Goal: Task Accomplishment & Management: Manage account settings

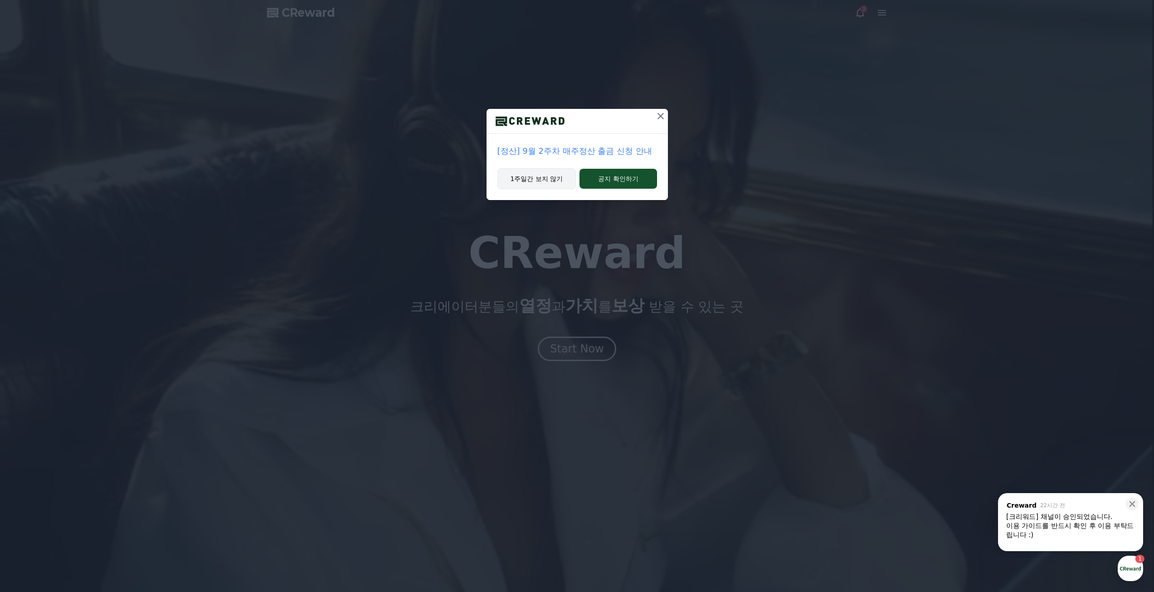
click at [551, 184] on button "1주일간 보지 않기" at bounding box center [536, 178] width 79 height 21
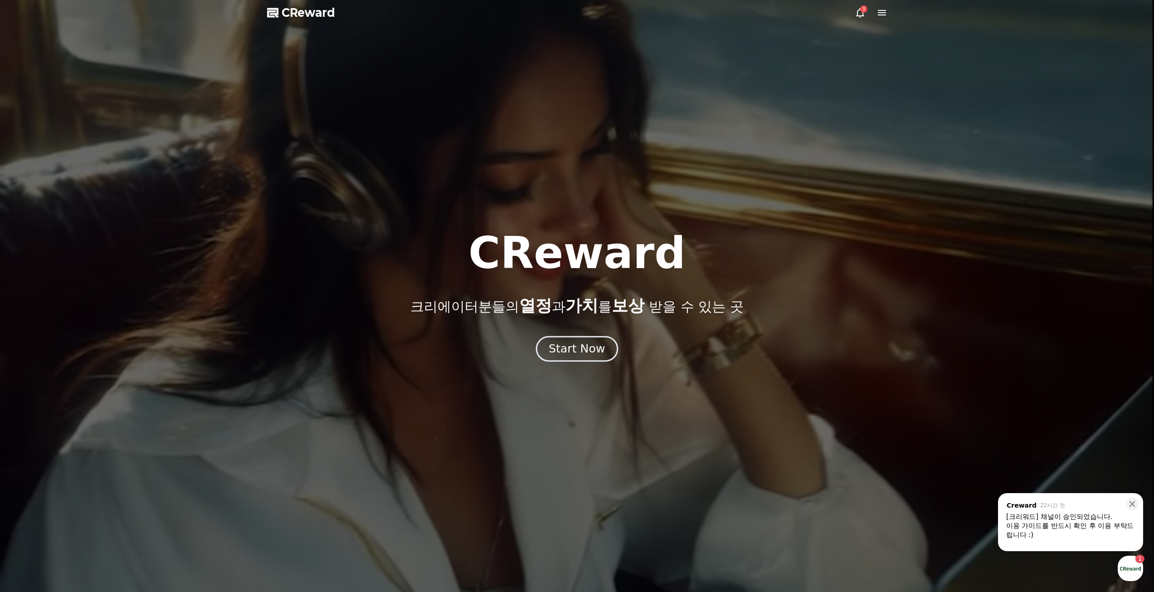
click at [581, 344] on div "Start Now" at bounding box center [577, 348] width 56 height 15
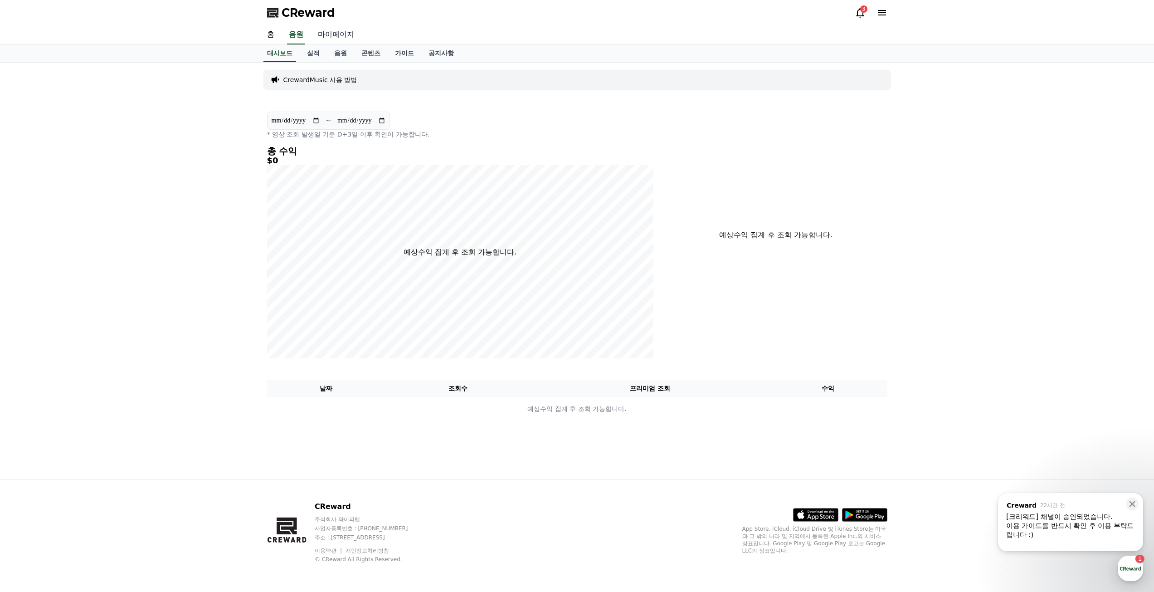
click at [331, 32] on link "마이페이지" at bounding box center [336, 34] width 51 height 19
select select "**********"
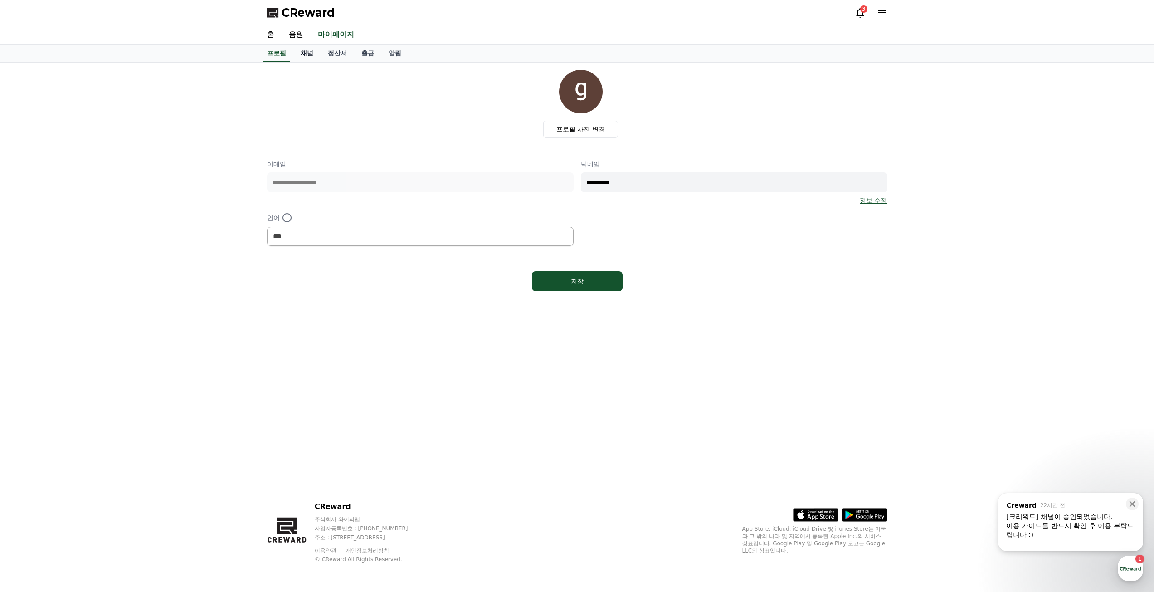
click at [305, 53] on link "채널" at bounding box center [306, 53] width 27 height 17
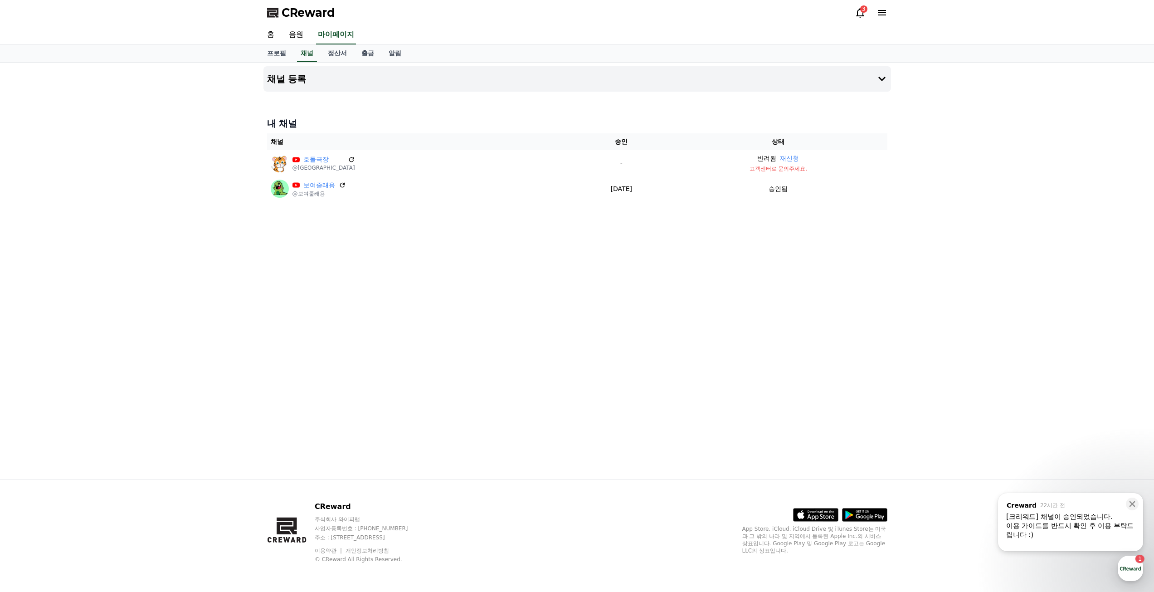
click at [857, 14] on icon at bounding box center [860, 13] width 8 height 10
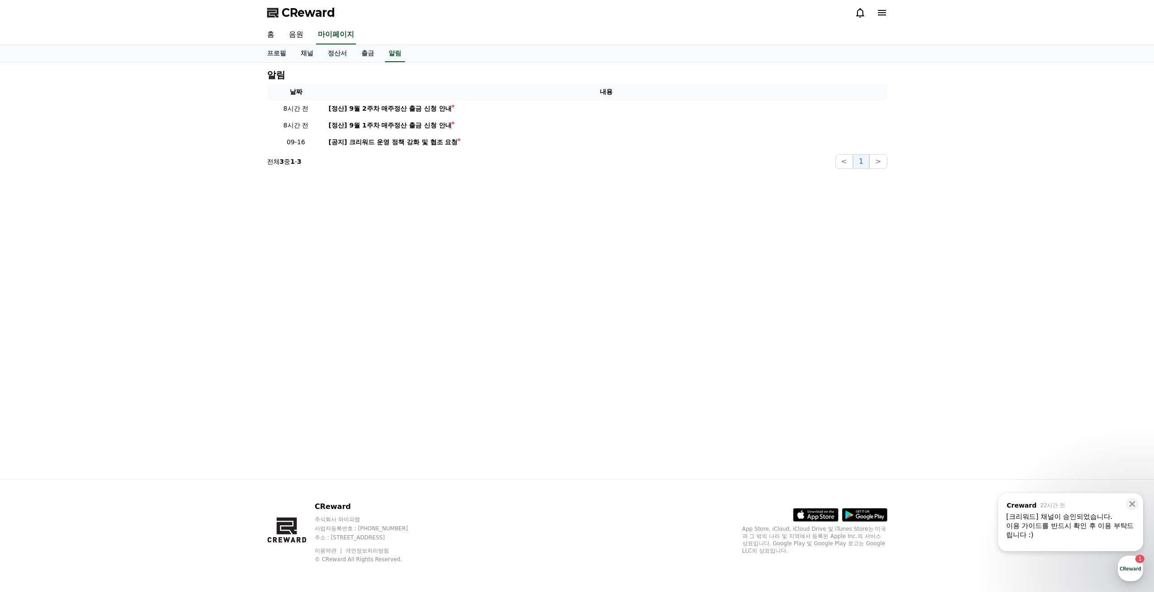
click at [886, 13] on icon at bounding box center [882, 12] width 8 height 5
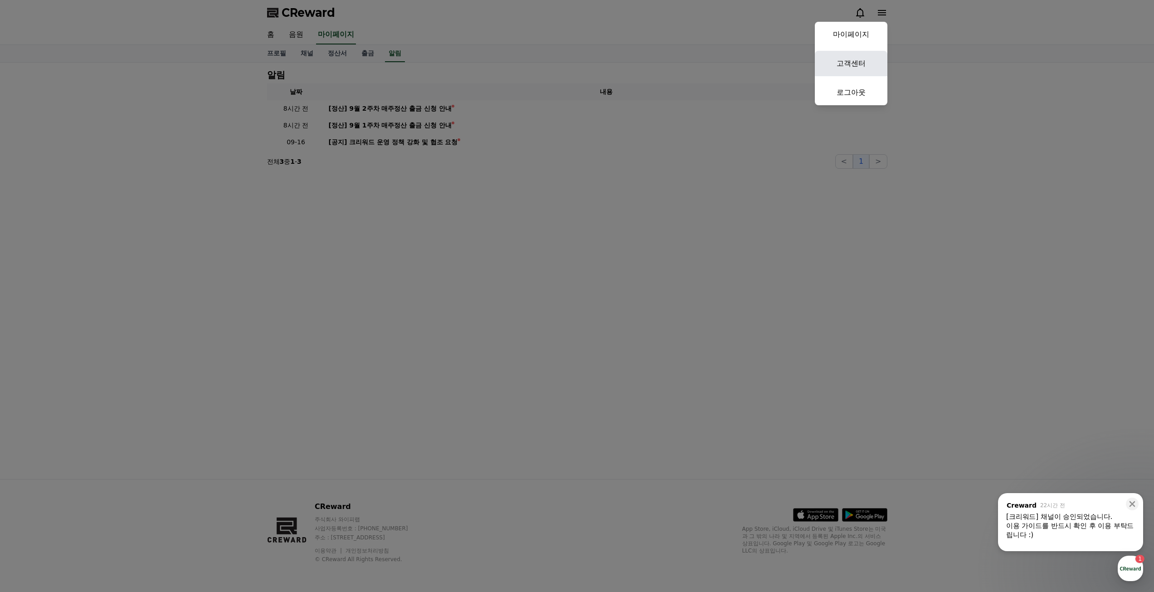
click at [863, 68] on link "고객센터" at bounding box center [851, 63] width 73 height 25
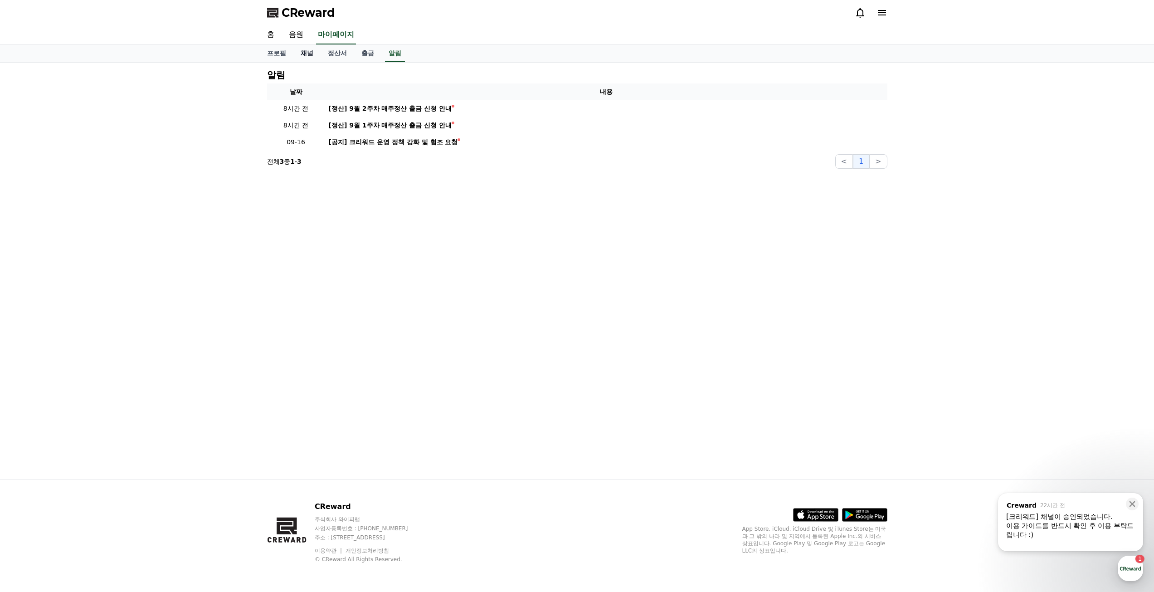
click at [309, 53] on link "채널" at bounding box center [306, 53] width 27 height 17
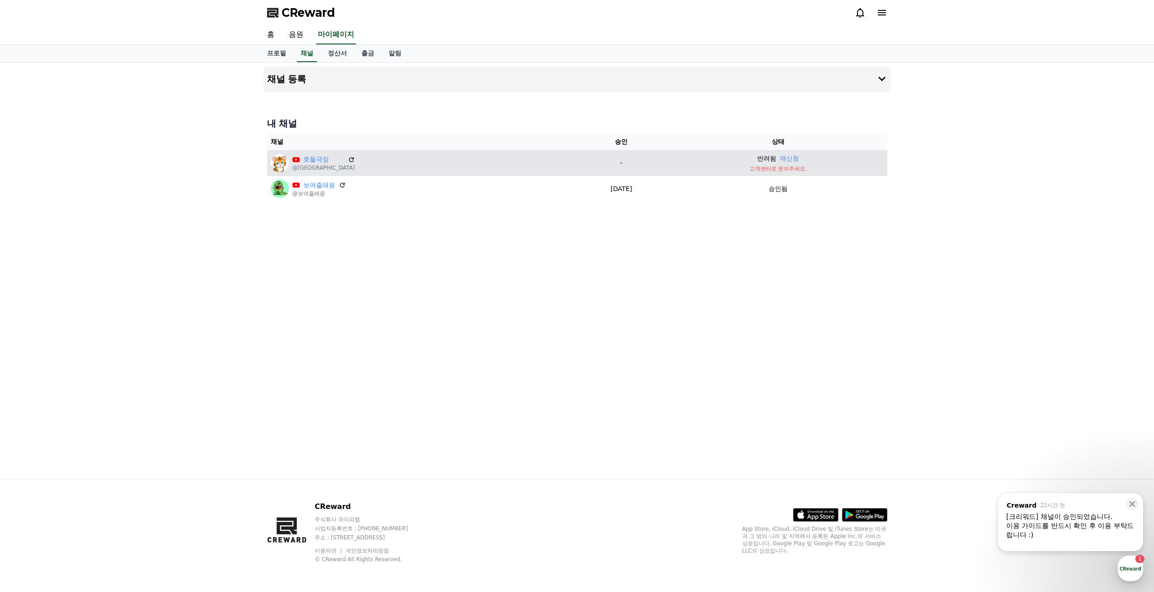
click at [776, 170] on p "고객센터로 문의주세요." at bounding box center [778, 168] width 210 height 7
drag, startPoint x: 788, startPoint y: 168, endPoint x: 756, endPoint y: 170, distance: 32.2
click at [756, 170] on p "고객센터로 문의주세요." at bounding box center [778, 168] width 210 height 7
click at [779, 169] on p "고객센터로 문의주세요." at bounding box center [778, 168] width 210 height 7
click at [706, 167] on p "고객센터로 문의주세요." at bounding box center [778, 168] width 210 height 7
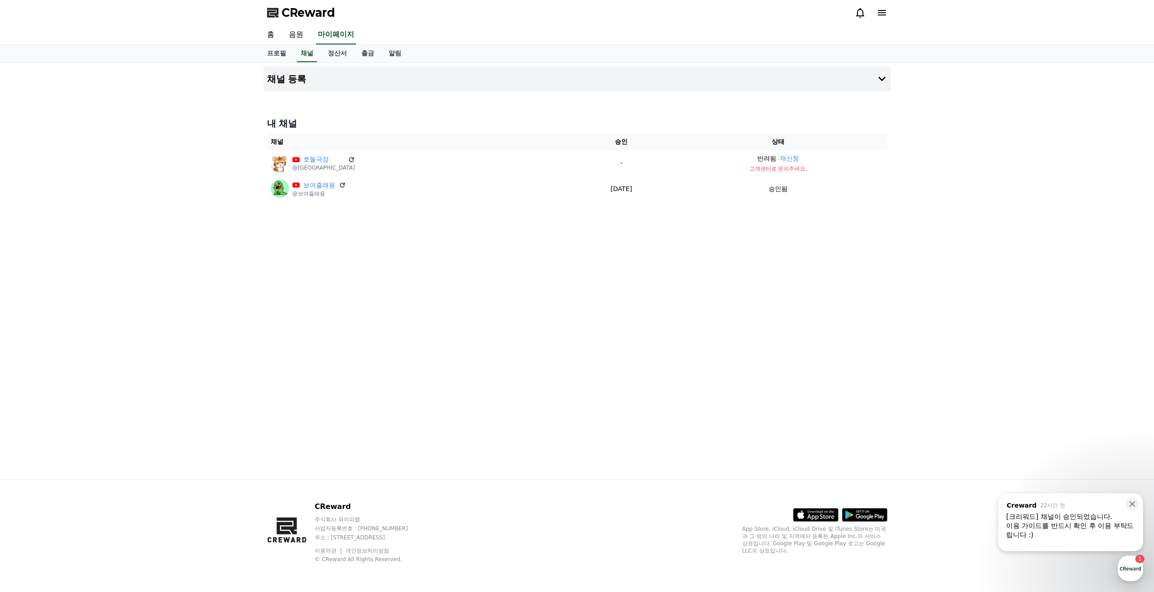
click at [859, 14] on icon at bounding box center [860, 12] width 11 height 11
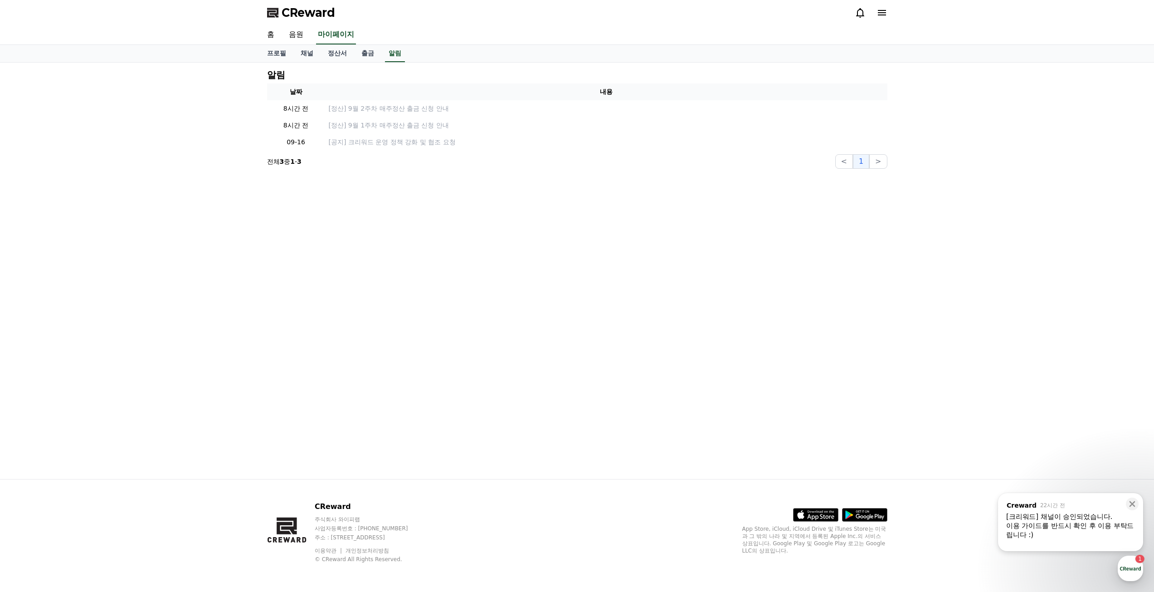
click at [881, 12] on icon at bounding box center [881, 12] width 11 height 11
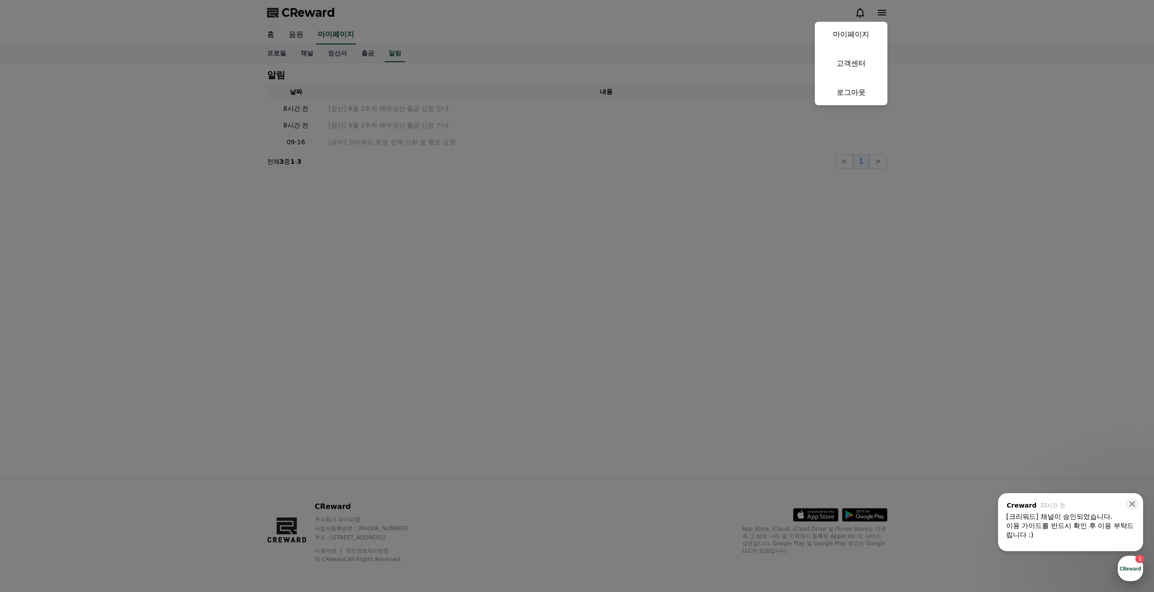
click at [1125, 563] on div "button" at bounding box center [1130, 567] width 25 height 25
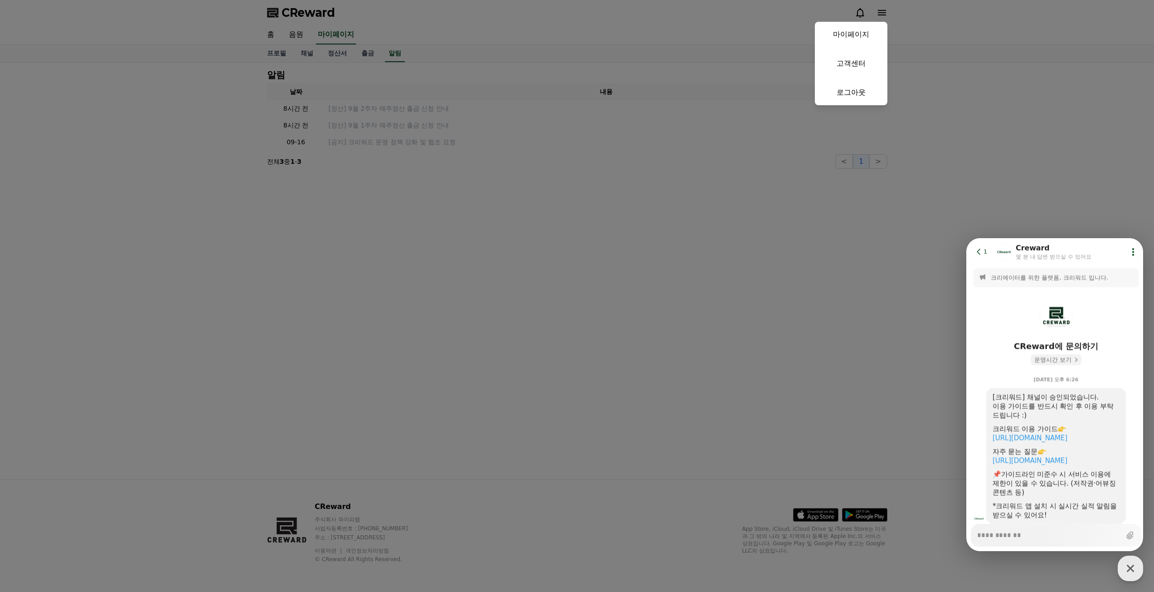
scroll to position [28, 0]
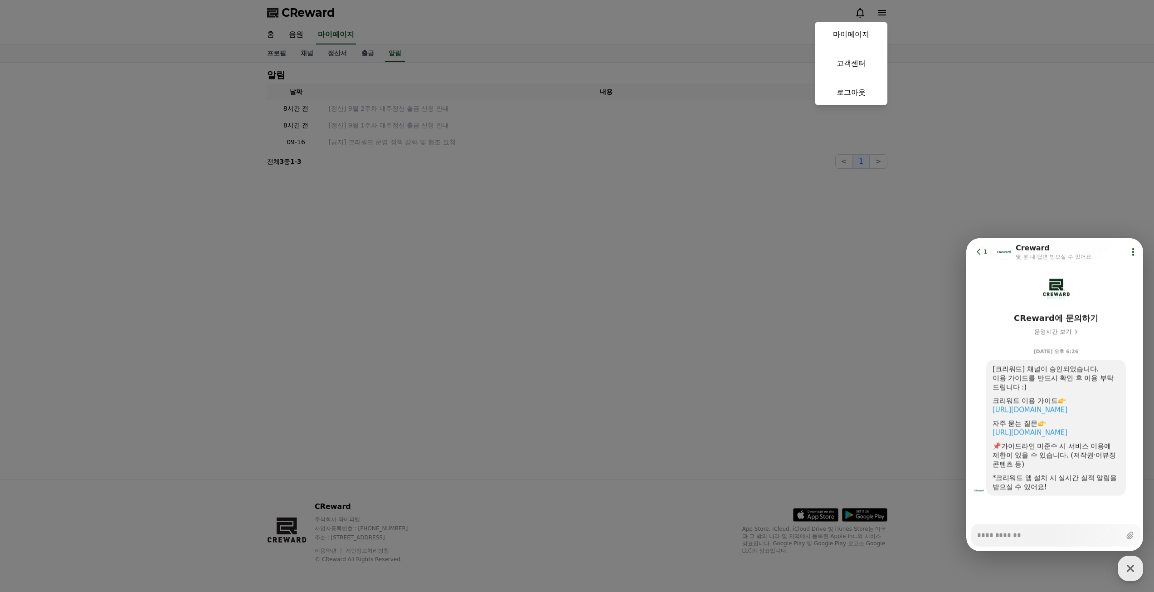
click at [939, 324] on button "close" at bounding box center [577, 296] width 1154 height 592
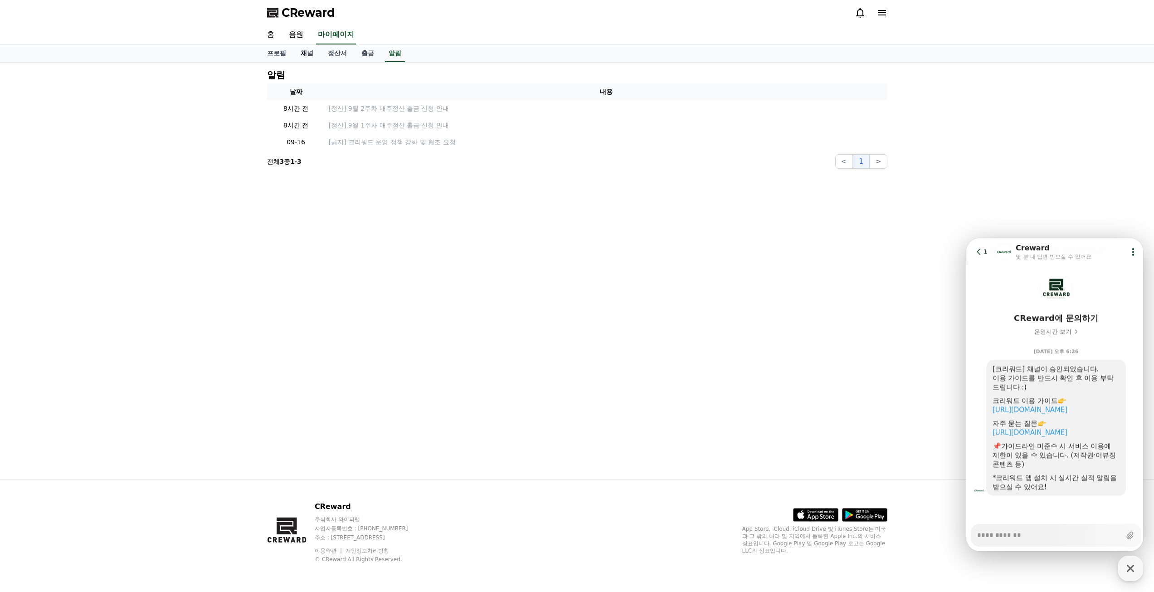
click at [312, 50] on link "채널" at bounding box center [306, 53] width 27 height 17
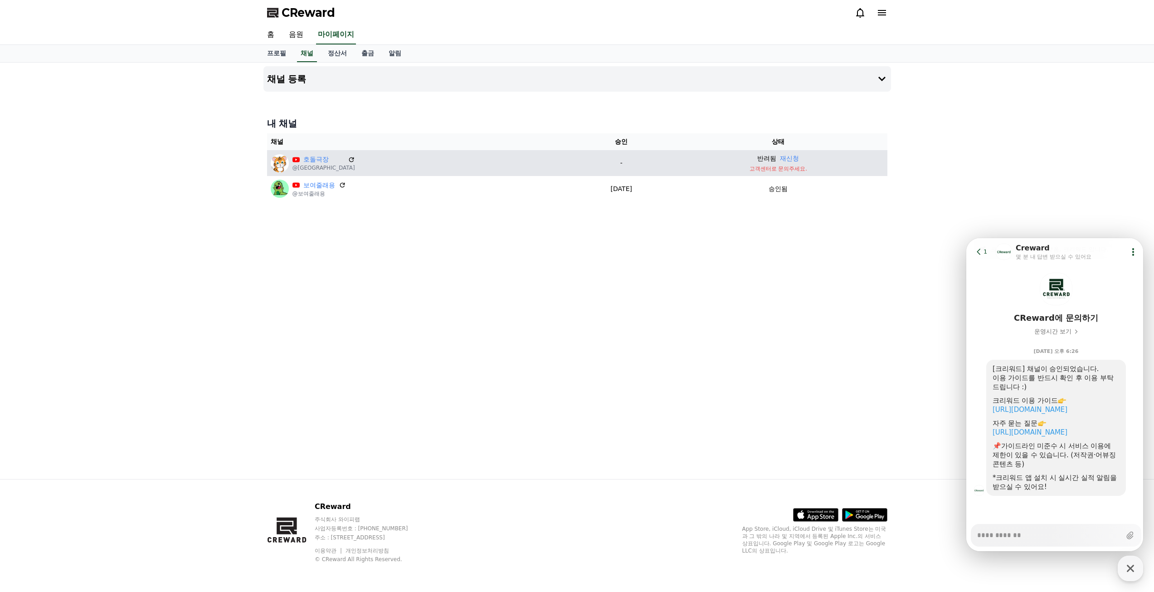
click at [772, 167] on p "고객센터로 문의주세요." at bounding box center [778, 168] width 210 height 7
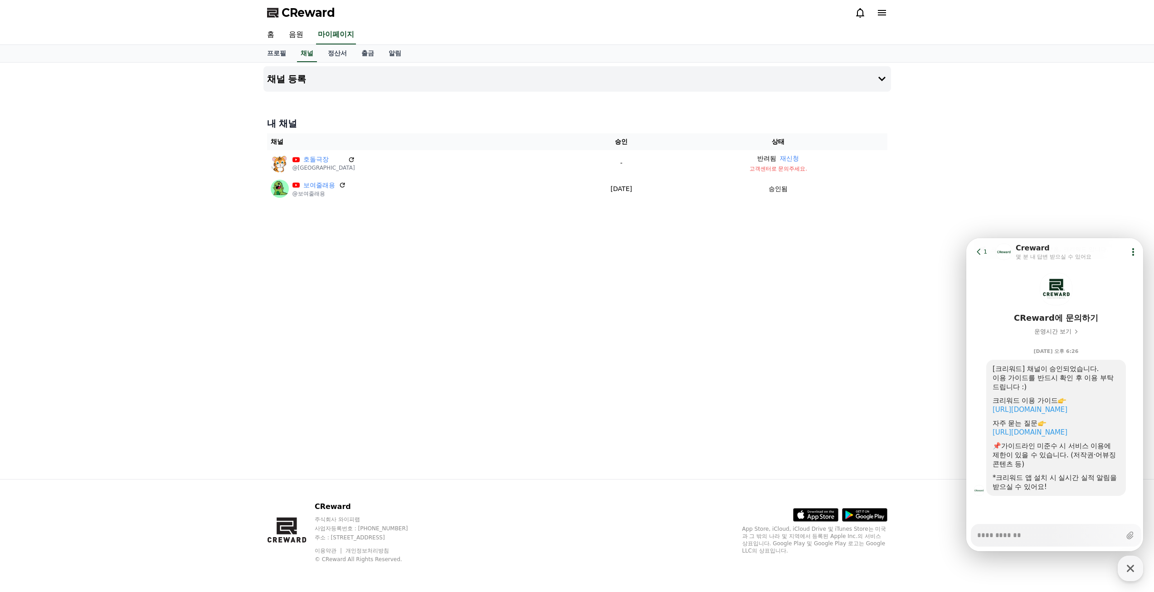
click at [969, 229] on div "채널 등록 내 채널 채널 승인 상태 호돌극장 @호돌극장 - 반려됨 재신청 고객센터로 문의주세요. 보여줄래용 @보여줄래용 [DATE] 09-16…" at bounding box center [577, 271] width 1154 height 416
click at [974, 251] on icon at bounding box center [978, 251] width 9 height 9
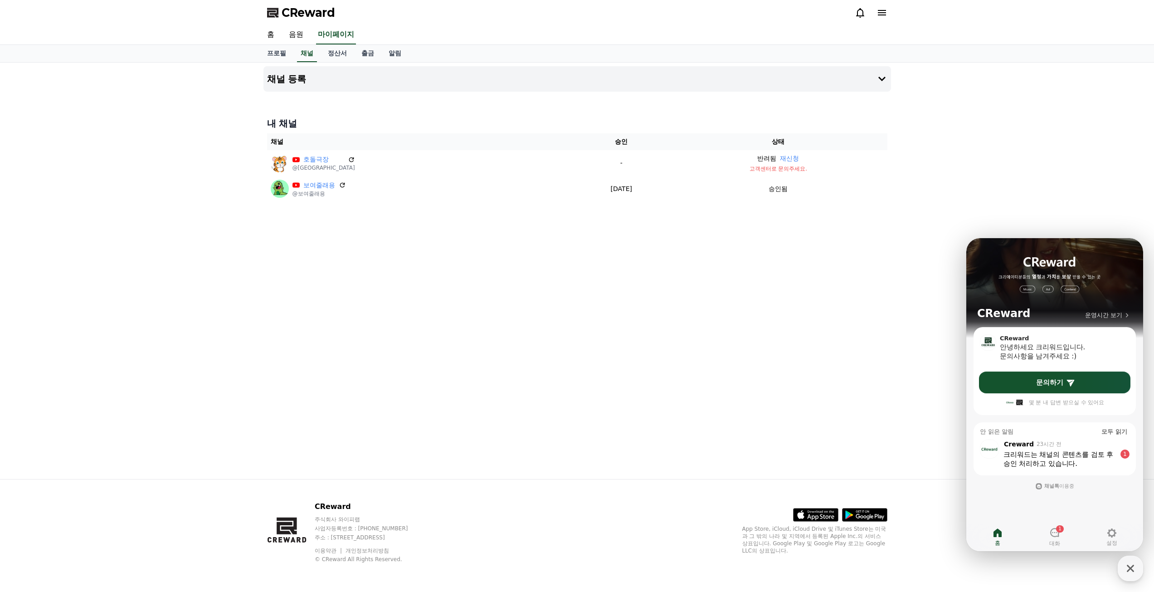
click at [868, 260] on div "채널 등록 내 채널 채널 승인 상태 호돌극장 @호돌극장 - 반려됨 재신청 고객센터로 문의주세요. 보여줄래용 @보여줄래용 [DATE] 09-16…" at bounding box center [577, 271] width 635 height 416
click at [1012, 189] on div "채널 등록 내 채널 채널 승인 상태 호돌극장 @호돌극장 - 반려됨 재신청 고객센터로 문의주세요. 보여줄래용 @보여줄래용 [DATE] 09-16…" at bounding box center [577, 271] width 1154 height 416
drag, startPoint x: 1125, startPoint y: 567, endPoint x: 1119, endPoint y: 565, distance: 6.7
click at [1125, 568] on icon "button" at bounding box center [1130, 568] width 16 height 16
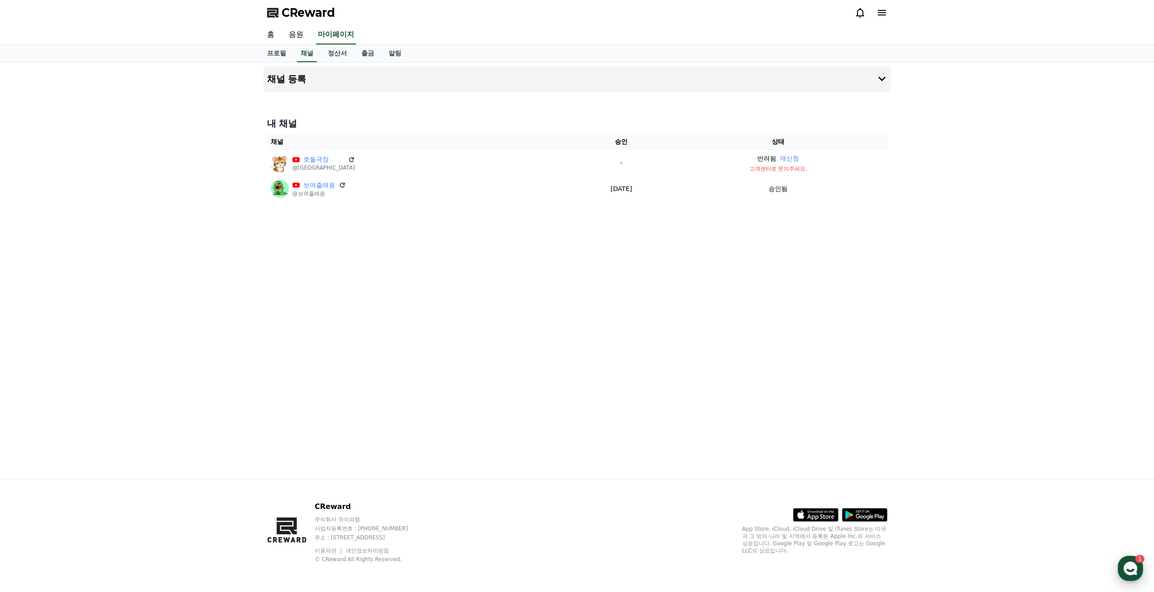
click at [1133, 566] on use "button" at bounding box center [1131, 568] width 14 height 14
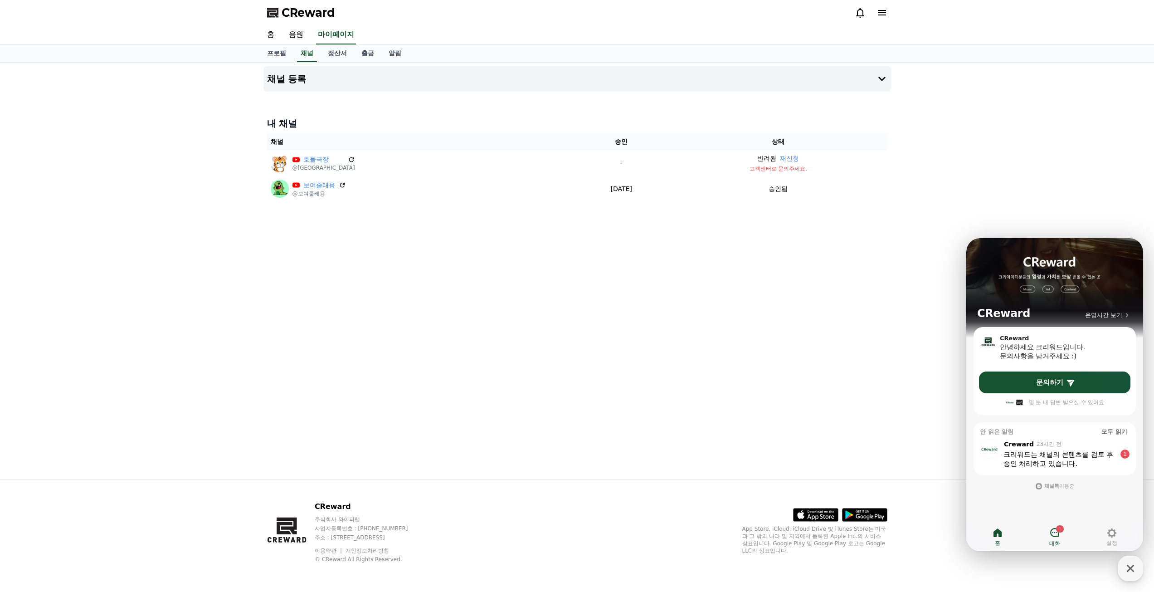
click at [1055, 532] on icon at bounding box center [1054, 532] width 9 height 9
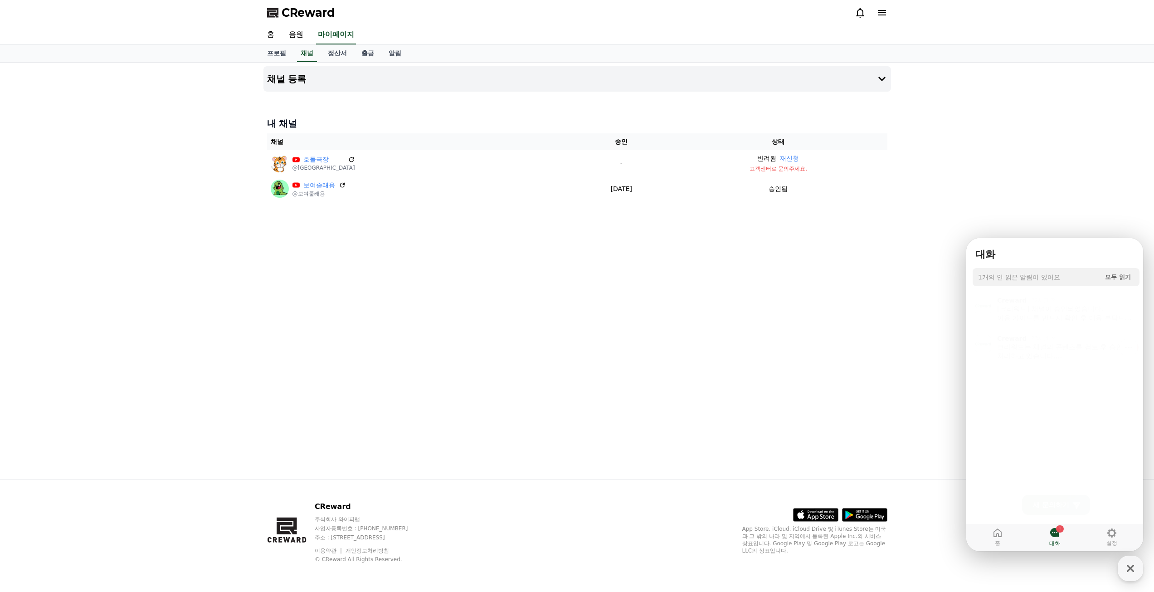
click at [1066, 351] on div "크리워드는 채널의 콘텐츠를 검토 후 승인 처리하고 있습니다. 신청하신 채널은 저작권 콘텐츠 문제로 반려된 것으로 확인됩니다. 제출해 주셔야 하…" at bounding box center [1061, 349] width 129 height 18
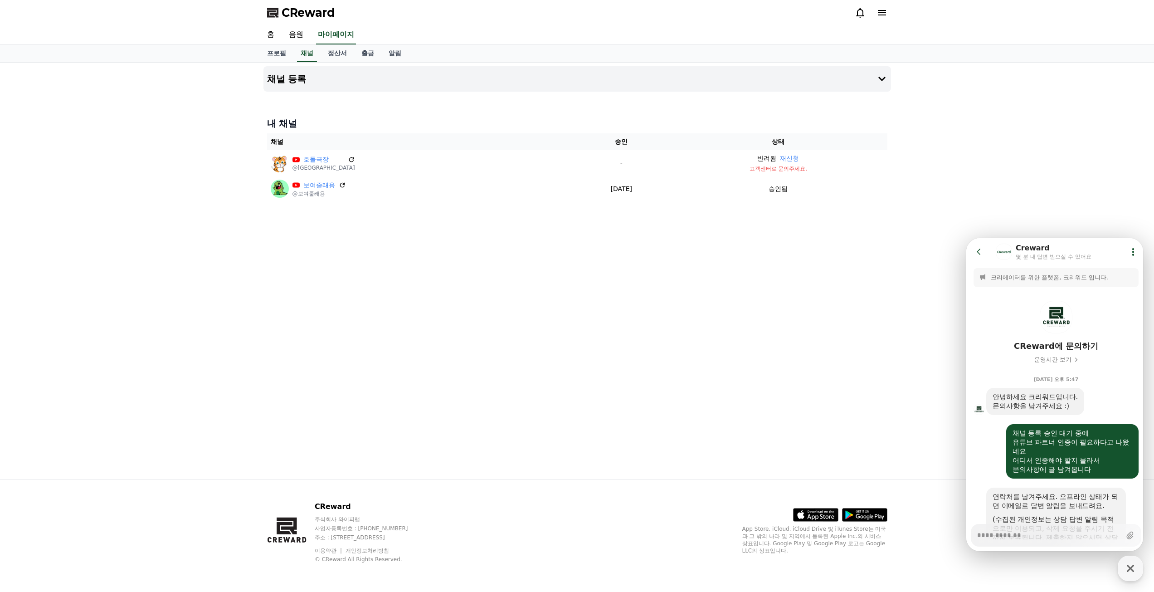
scroll to position [509, 0]
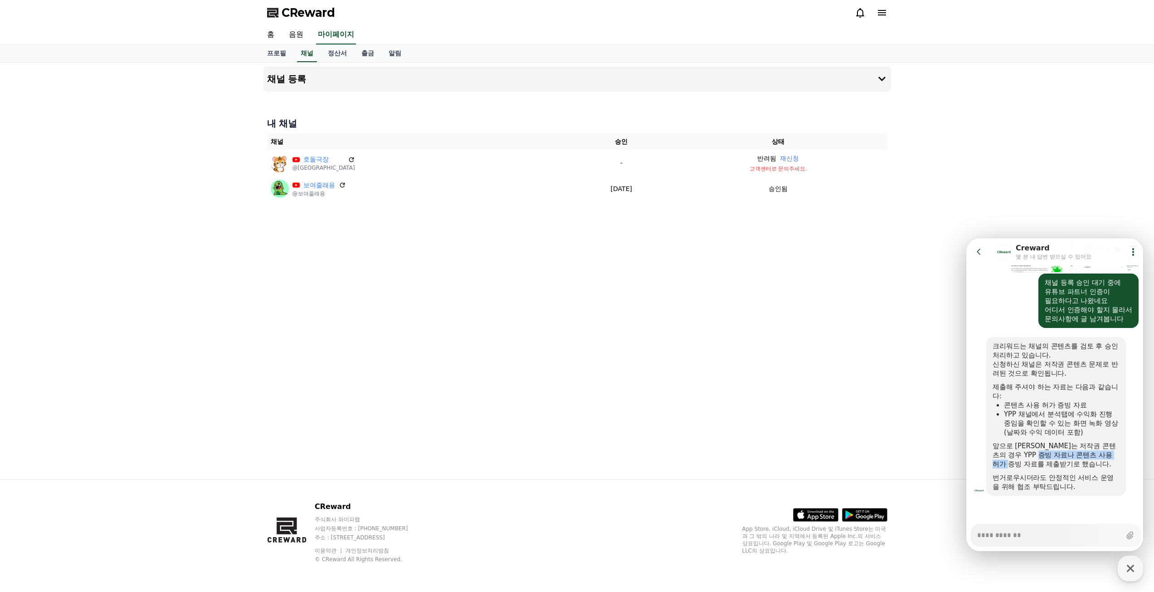
drag, startPoint x: 1056, startPoint y: 455, endPoint x: 1028, endPoint y: 460, distance: 28.1
click at [1028, 460] on div "앞으로 [PERSON_NAME]는 저작권 콘텐츠의 경우 YPP 증빙 자료나 콘텐츠 사용 허가 증빙 자료를 제출받기로 했습니다." at bounding box center [1056, 454] width 127 height 27
click at [1035, 459] on div "앞으로 [PERSON_NAME]는 저작권 콘텐츠의 경우 YPP 증빙 자료나 콘텐츠 사용 허가 증빙 자료를 제출받기로 했습니다." at bounding box center [1056, 451] width 127 height 27
click at [852, 286] on div "채널 등록 내 채널 채널 승인 상태 호돌극장 @호돌극장 - 반려됨 재신청 고객센터로 문의주세요. 보여줄래용 @보여줄래용 [DATE] 09-16…" at bounding box center [577, 271] width 635 height 416
type textarea "*"
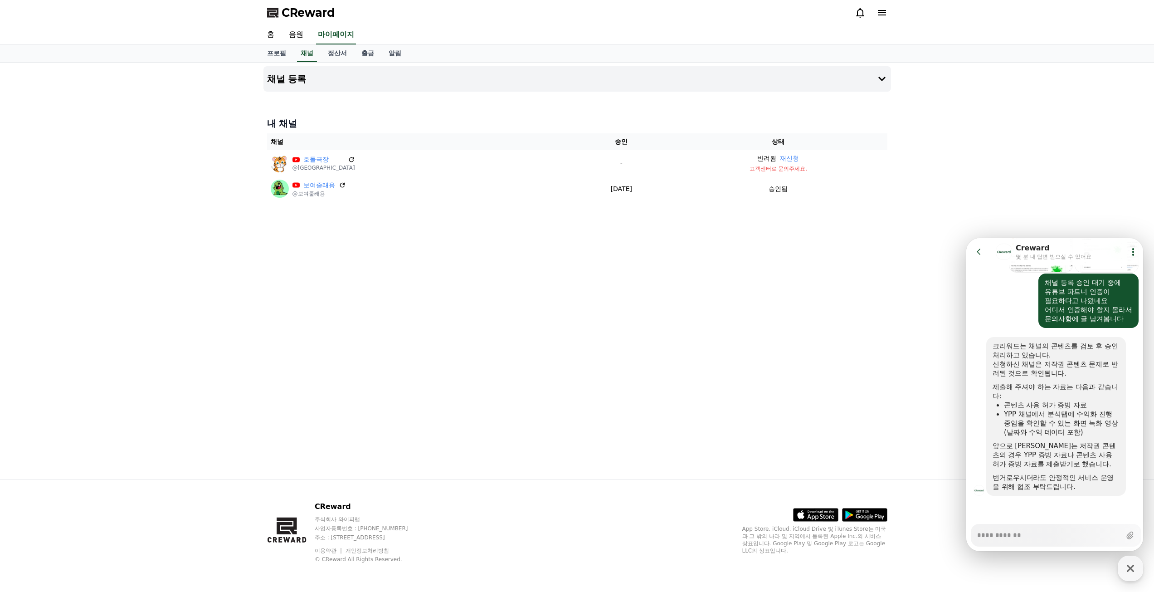
click at [980, 252] on icon at bounding box center [978, 251] width 9 height 9
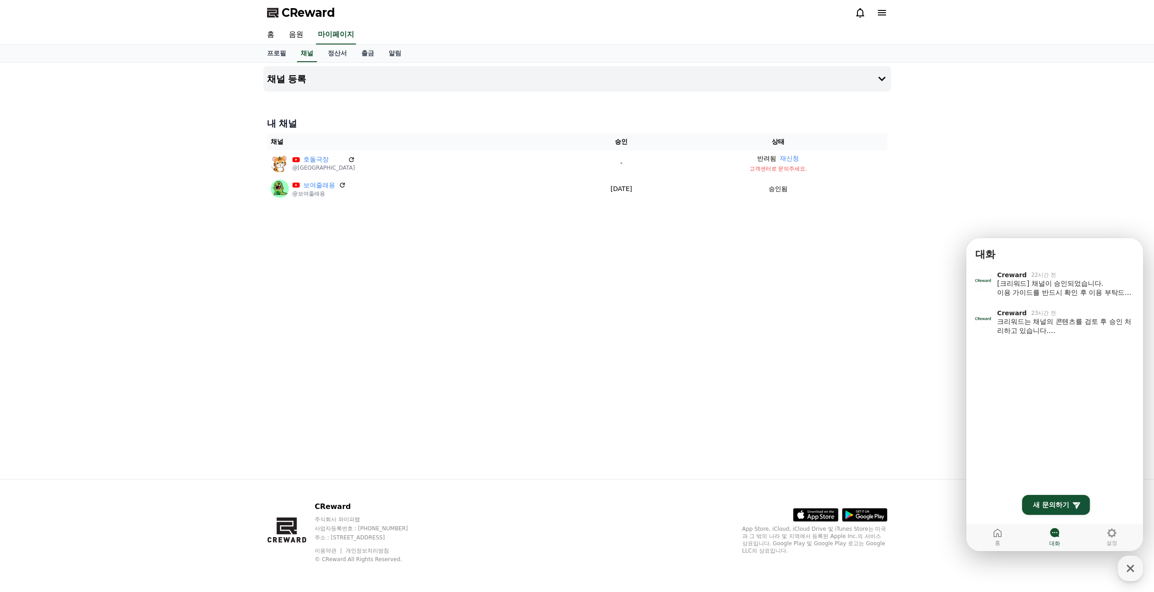
click at [866, 271] on div "채널 등록 내 채널 채널 승인 상태 호돌극장 @호돌극장 - 반려됨 재신청 고객센터로 문의주세요. 보여줄래용 @보여줄래용 [DATE] 09-16…" at bounding box center [577, 271] width 635 height 416
drag, startPoint x: 853, startPoint y: 262, endPoint x: 840, endPoint y: 253, distance: 15.9
click at [852, 261] on div "채널 등록 내 채널 채널 승인 상태 호돌극장 @호돌극장 - 반려됨 재신청 고객센터로 문의주세요. 보여줄래용 @보여줄래용 [DATE] 09-16…" at bounding box center [577, 271] width 635 height 416
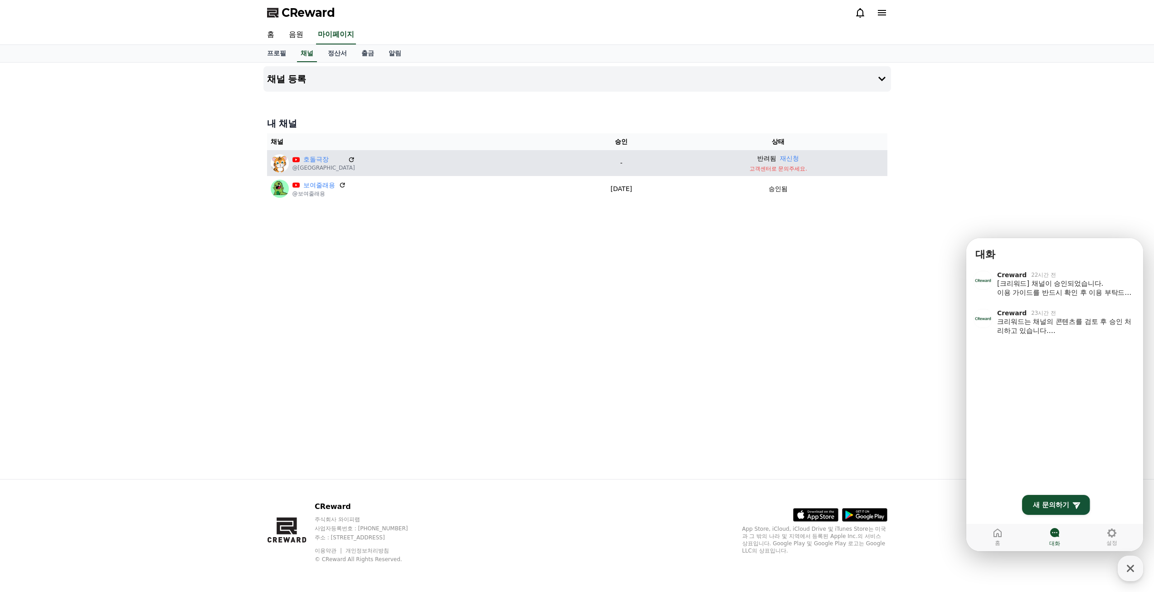
click at [633, 158] on td "-" at bounding box center [621, 163] width 96 height 26
